Goal: Task Accomplishment & Management: Use online tool/utility

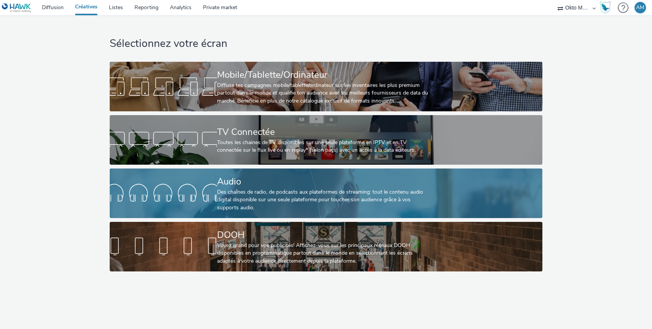
click at [205, 195] on div at bounding box center [163, 193] width 107 height 24
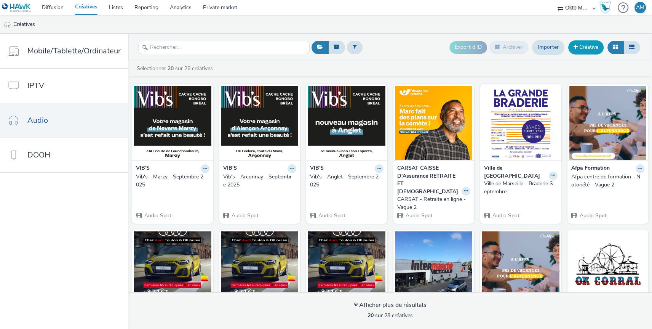
click at [582, 46] on link "Créative" at bounding box center [585, 47] width 35 height 14
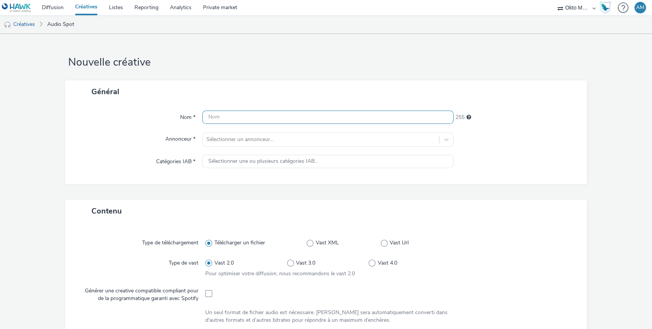
click at [234, 117] on input "text" at bounding box center [327, 116] width 251 height 13
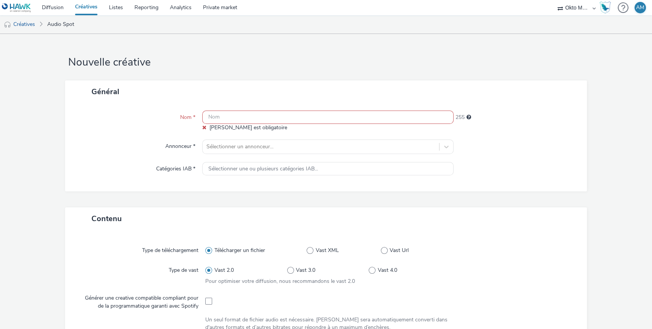
click at [217, 119] on input "text" at bounding box center [327, 116] width 251 height 13
paste input "DEV20213319"
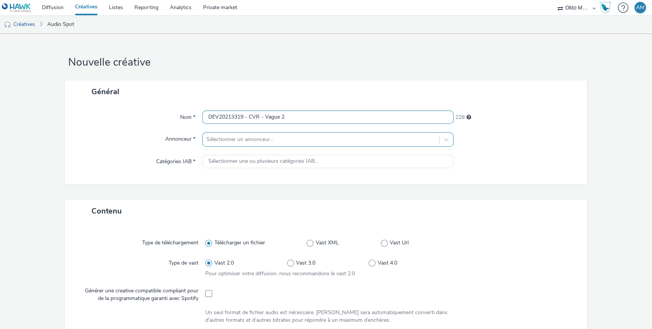
type input "DEV20213319 - CVR - Vague 2"
click at [271, 141] on div at bounding box center [320, 139] width 229 height 9
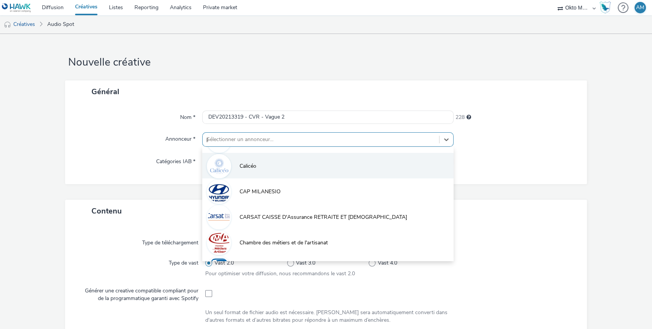
scroll to position [16, 0]
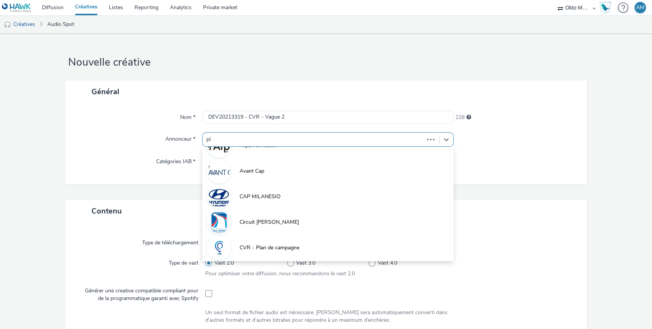
type input "pla"
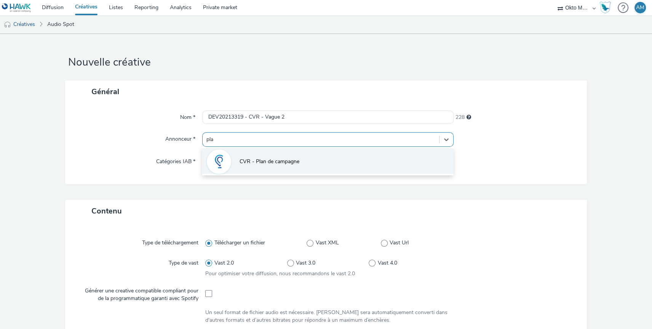
click at [253, 166] on li "CVR - Plan de campagne" at bounding box center [327, 161] width 251 height 26
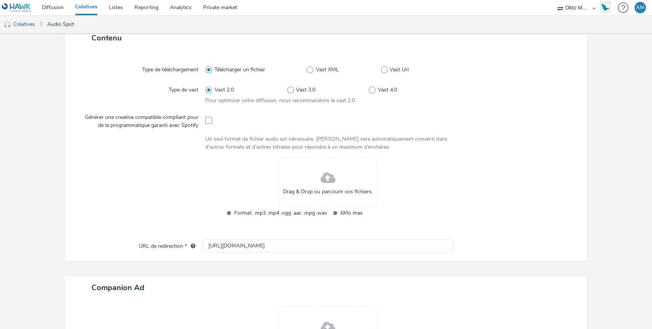
scroll to position [157, 0]
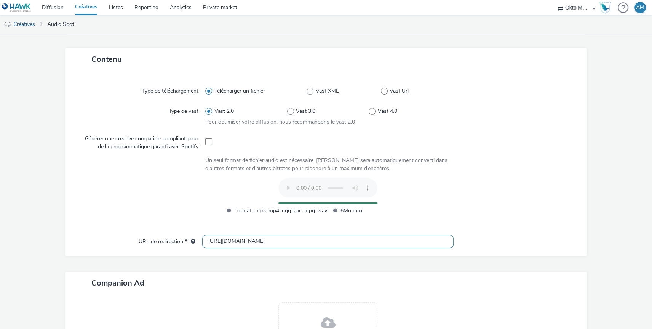
click at [283, 241] on input "[URL][DOMAIN_NAME]" at bounding box center [327, 241] width 251 height 13
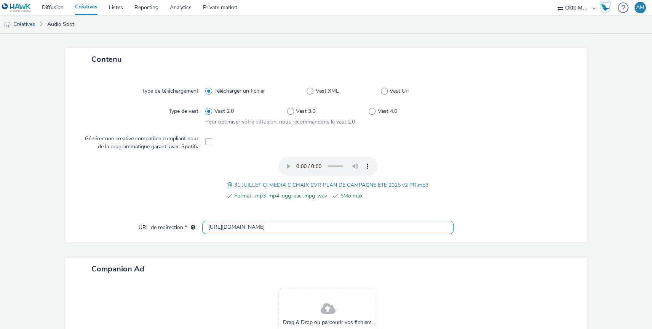
click at [278, 226] on input "[URL][DOMAIN_NAME]" at bounding box center [327, 227] width 251 height 13
paste input "s://[DOMAIN_NAME][URL]"
type input "[URL][DOMAIN_NAME]"
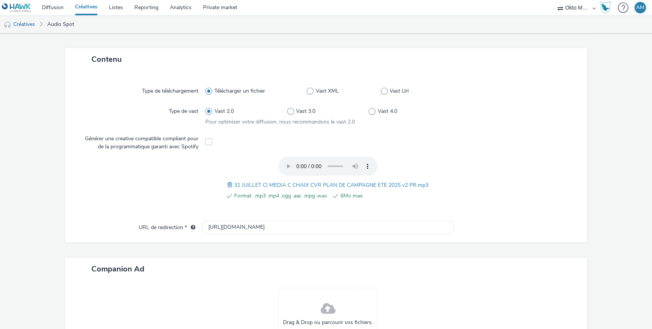
click at [510, 221] on div at bounding box center [517, 228] width 126 height 14
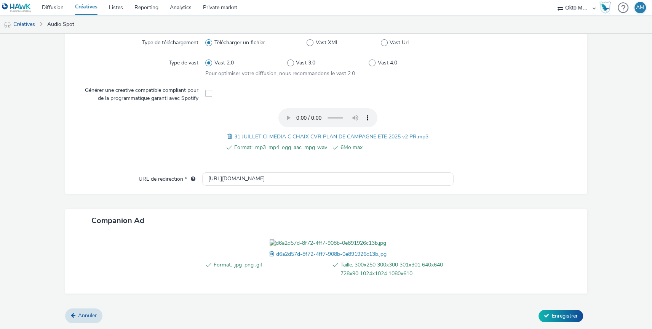
scroll to position [248, 0]
click at [564, 314] on span "Enregistrer" at bounding box center [565, 315] width 26 height 7
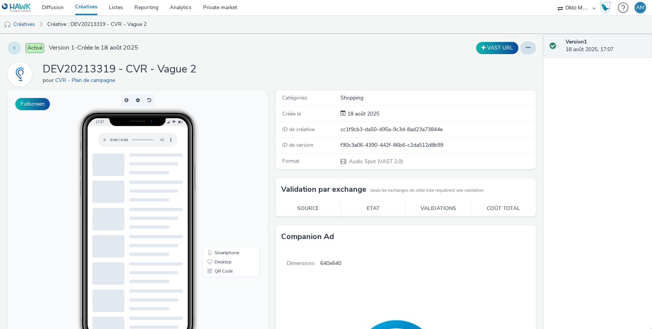
click at [16, 49] on button at bounding box center [14, 48] width 13 height 13
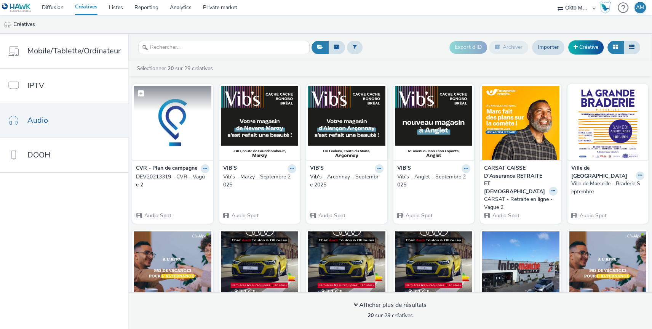
click at [177, 129] on img at bounding box center [172, 123] width 77 height 74
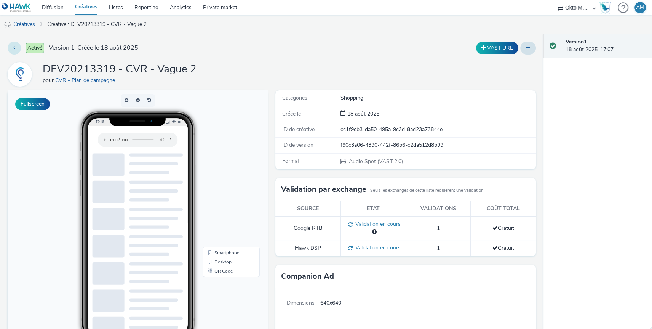
click at [13, 50] on button at bounding box center [14, 48] width 13 height 13
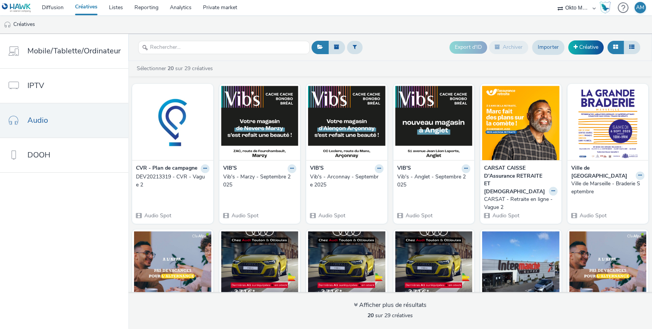
click at [197, 168] on div "CVR - Plan de campagne" at bounding box center [173, 168] width 74 height 9
click at [203, 169] on icon at bounding box center [204, 168] width 3 height 5
click at [176, 180] on link "Modifier" at bounding box center [180, 181] width 57 height 15
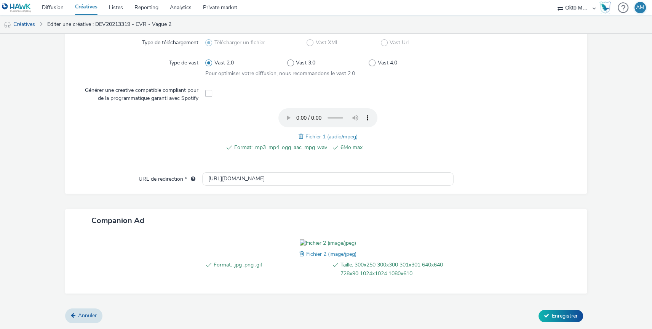
scroll to position [236, 0]
drag, startPoint x: 318, startPoint y: 147, endPoint x: 197, endPoint y: 141, distance: 121.3
click at [197, 172] on div "URL de redirection * [URL][DOMAIN_NAME]" at bounding box center [326, 179] width 507 height 14
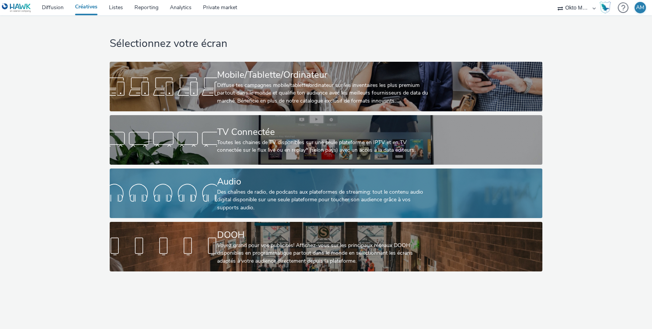
click at [194, 205] on link "Audio Des chaînes de radio, de podcasts aux plateformes de streaming: tout le c…" at bounding box center [326, 193] width 433 height 50
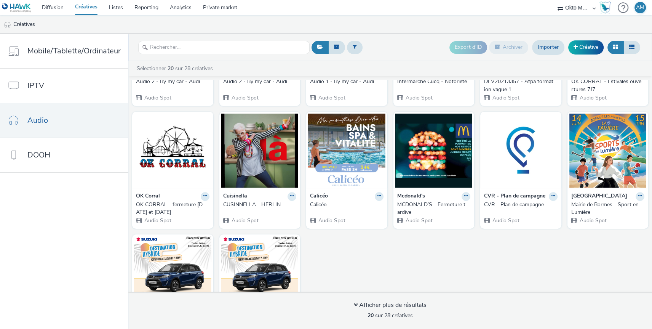
scroll to position [240, 0]
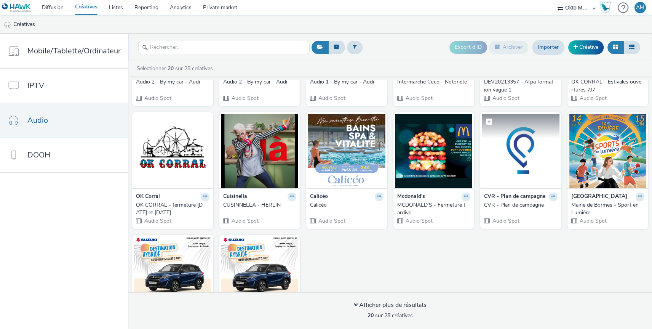
click at [503, 154] on img at bounding box center [520, 151] width 77 height 74
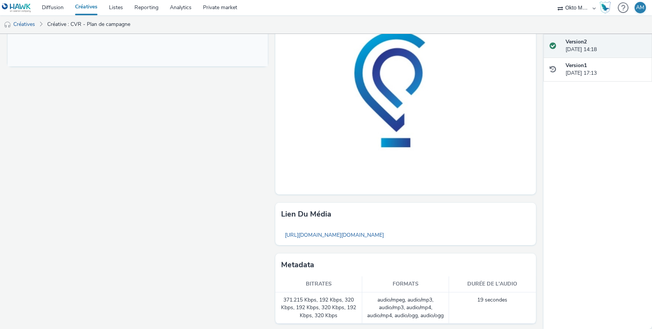
scroll to position [339, 0]
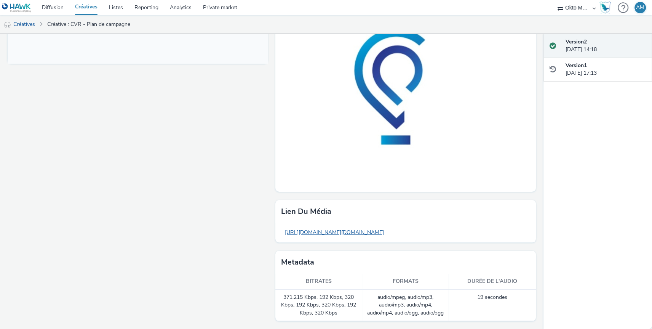
click at [357, 233] on link "https://tabmo-cdn.s3.eu-west-1.amazonaws.com/hawk.tabmo.io/organizations/efb3b8…" at bounding box center [334, 232] width 107 height 15
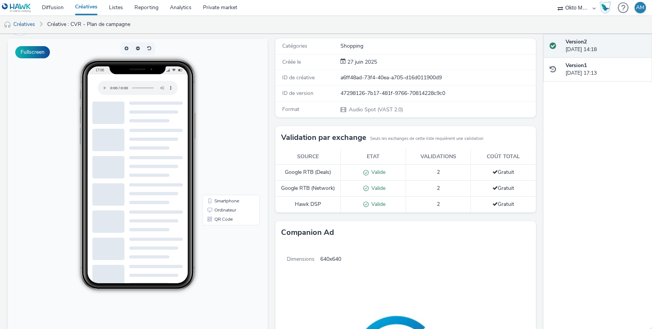
scroll to position [0, 0]
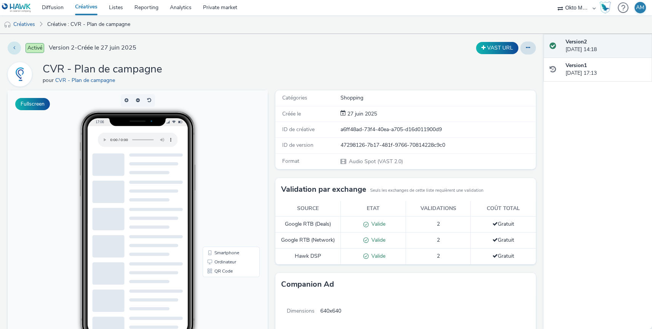
click at [15, 47] on button at bounding box center [14, 48] width 13 height 13
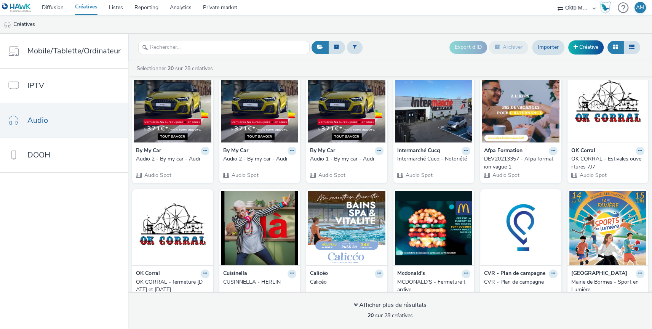
scroll to position [172, 0]
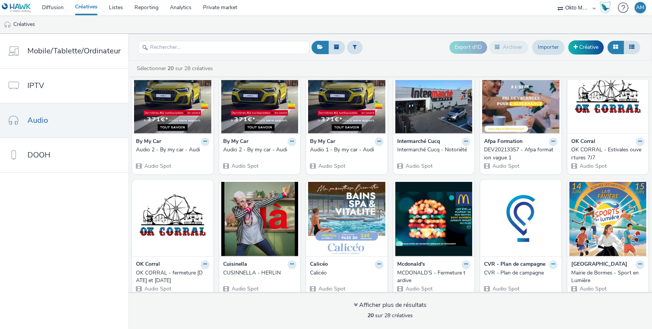
click at [536, 270] on link "Modifier" at bounding box center [529, 277] width 57 height 15
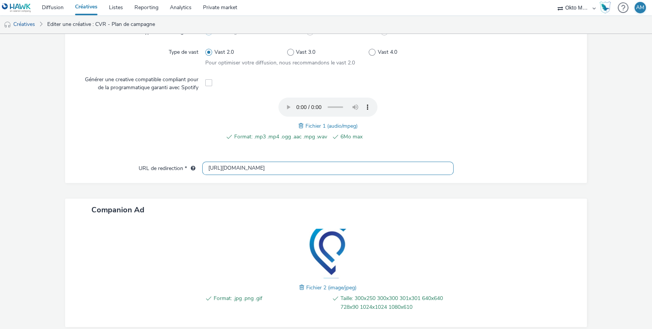
scroll to position [215, 0]
click at [327, 163] on input "[URL][DOMAIN_NAME]" at bounding box center [327, 168] width 251 height 13
click at [326, 163] on input "[URL][DOMAIN_NAME]" at bounding box center [327, 168] width 251 height 13
click at [325, 255] on img at bounding box center [327, 254] width 99 height 50
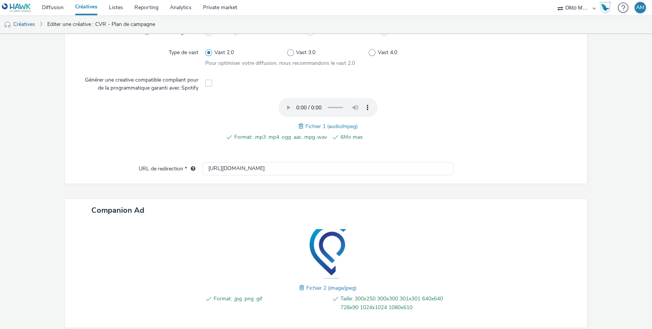
click at [316, 259] on img at bounding box center [327, 254] width 99 height 50
click at [322, 264] on img at bounding box center [327, 254] width 99 height 50
click at [610, 261] on form "Editer une créative Général Nom * CVR - Plan de campagne 232 Annonceur * CVR - …" at bounding box center [326, 91] width 652 height 544
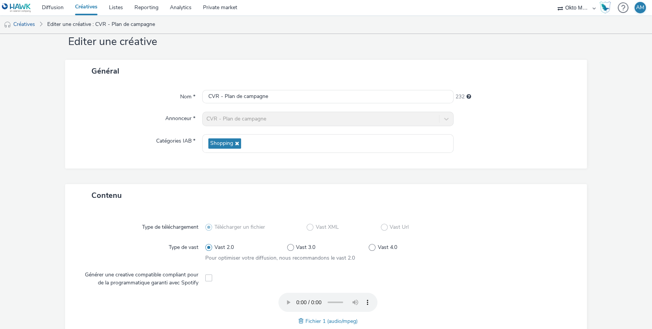
scroll to position [0, 0]
